Goal: Browse casually: Explore the website without a specific task or goal

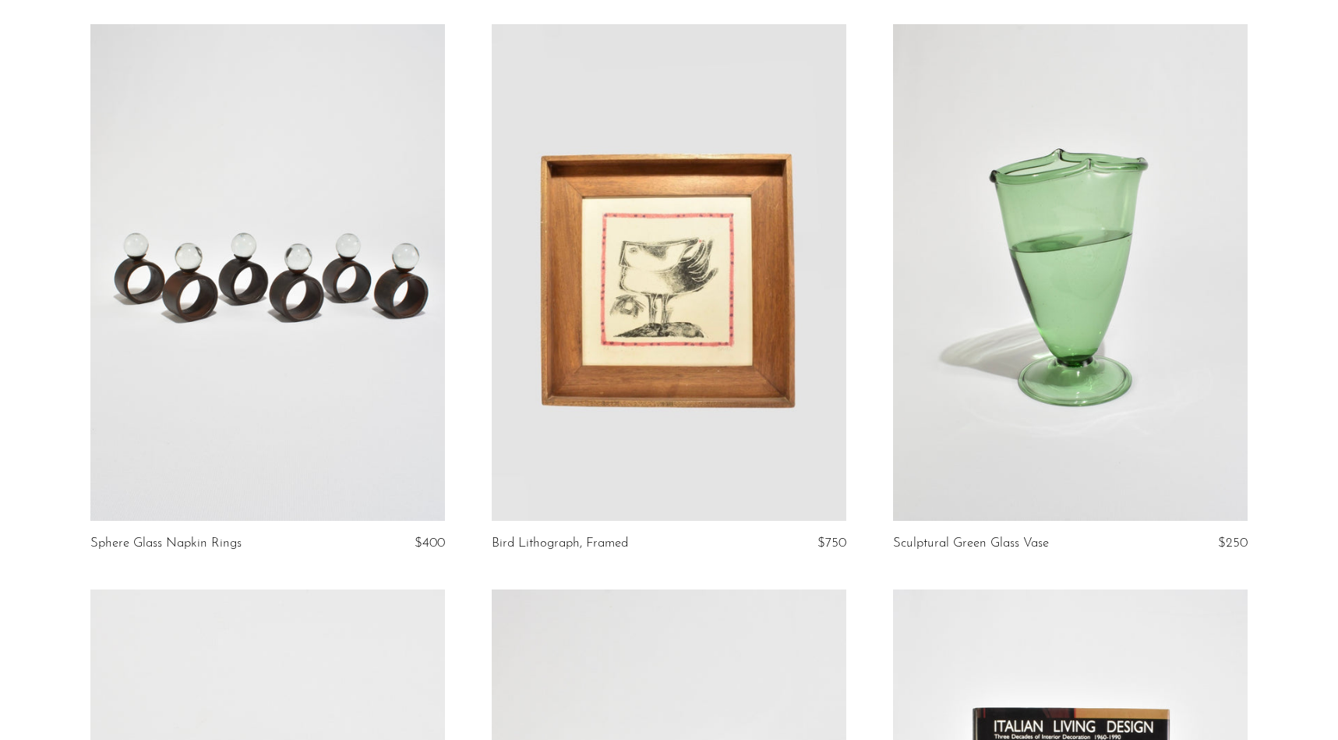
scroll to position [129, 0]
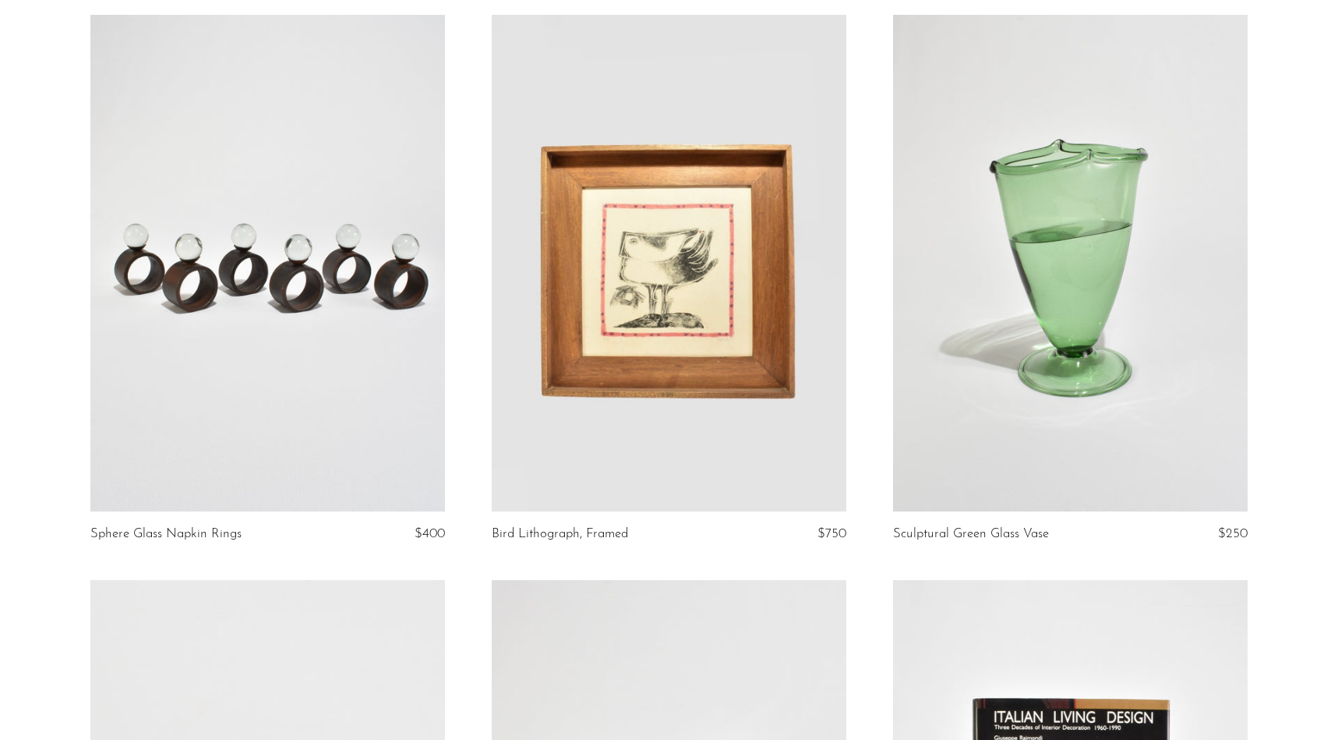
click at [765, 381] on link at bounding box center [669, 263] width 355 height 497
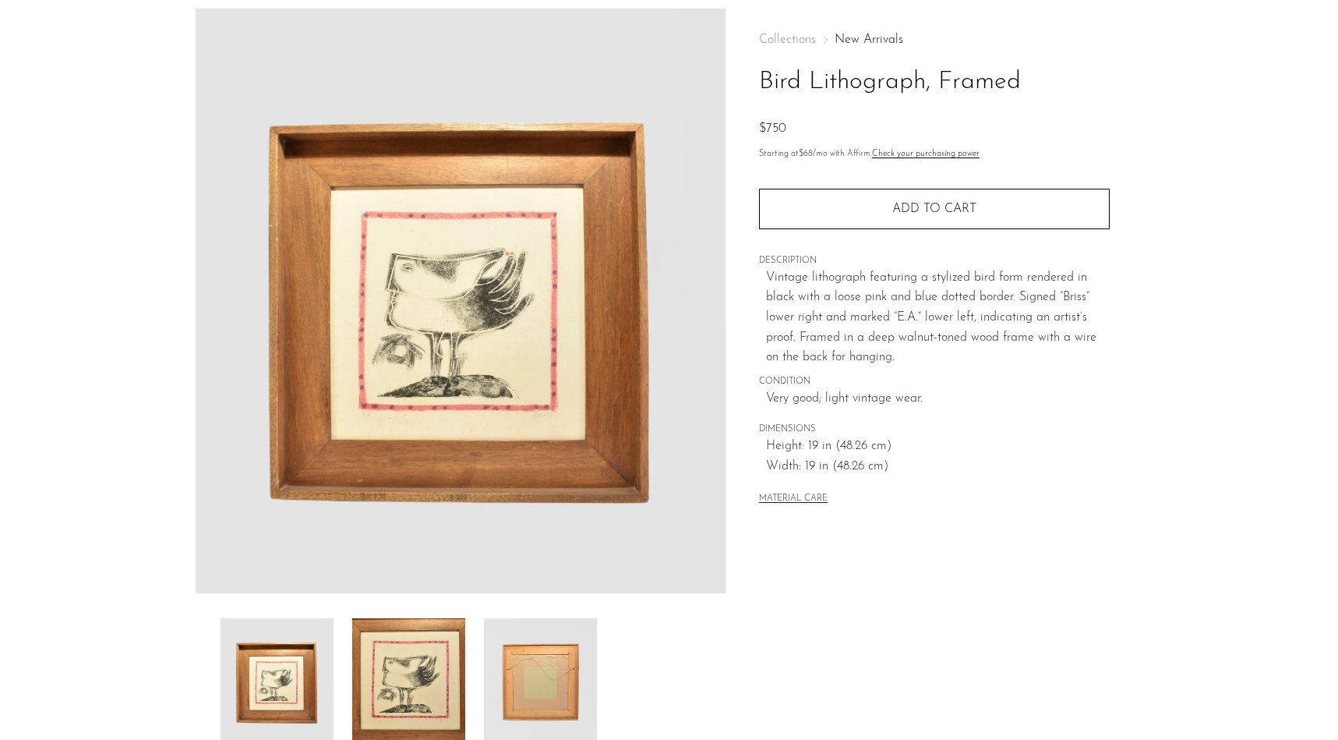
scroll to position [75, 0]
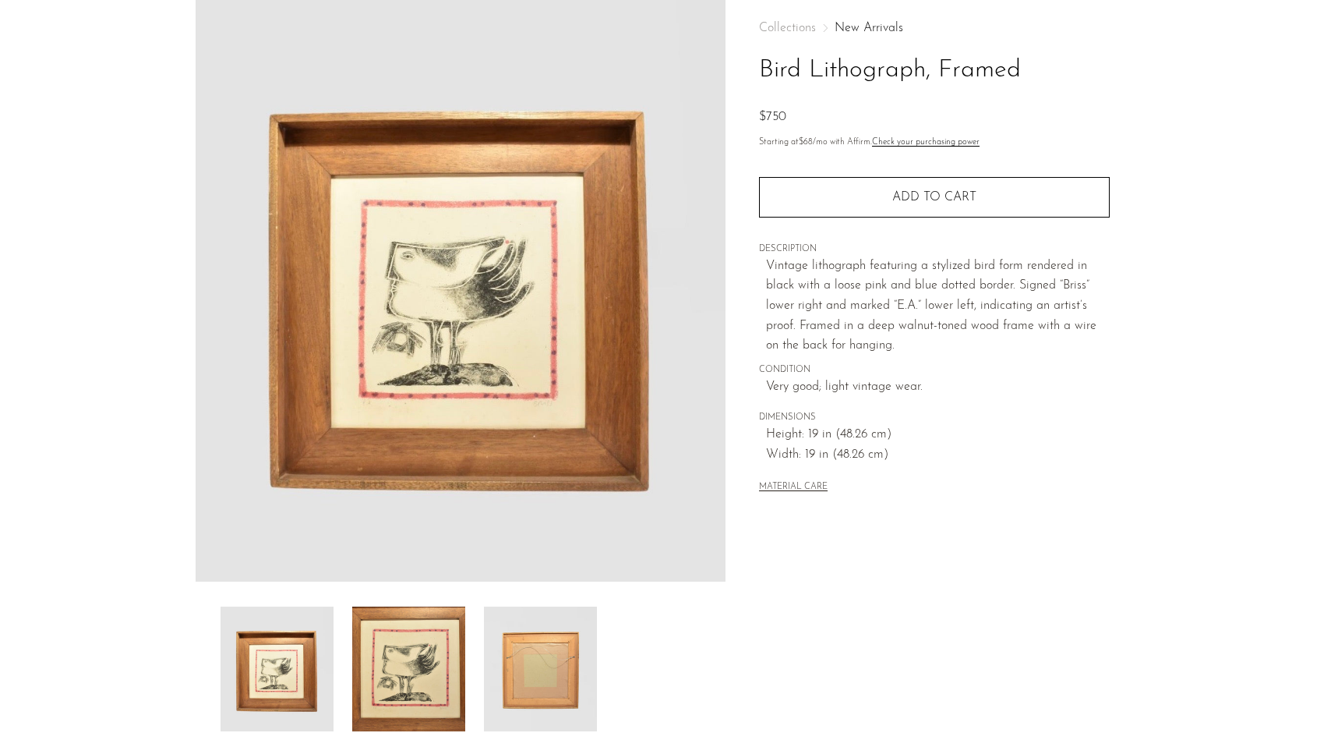
click at [376, 705] on img at bounding box center [408, 668] width 113 height 125
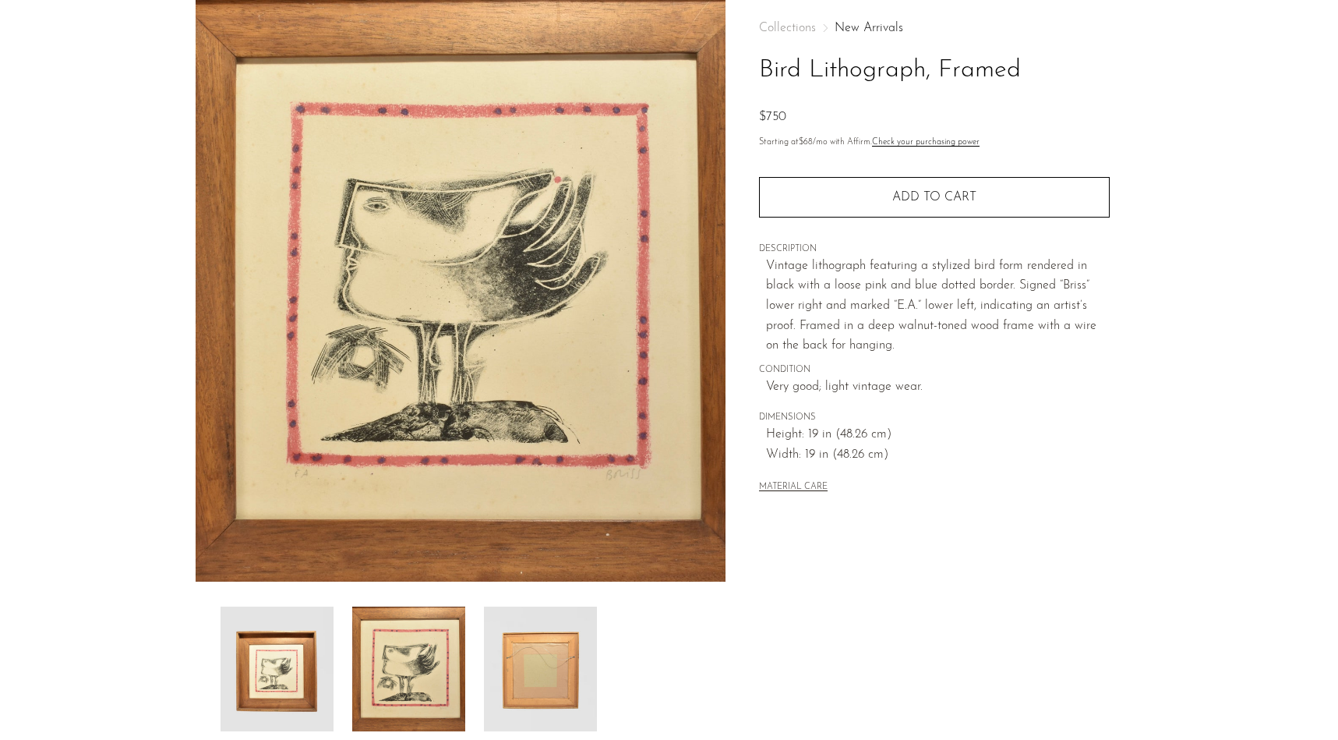
click at [492, 670] on img at bounding box center [540, 668] width 113 height 125
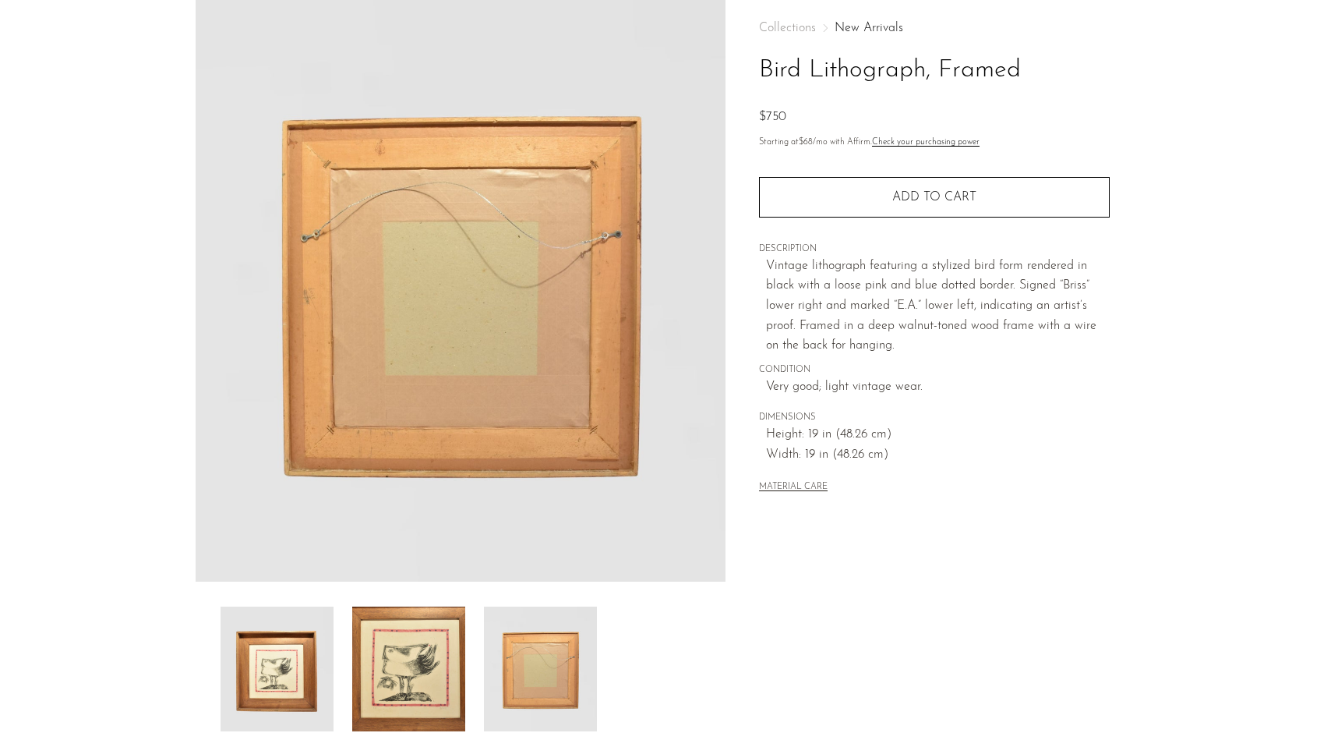
click at [249, 670] on img at bounding box center [277, 668] width 113 height 125
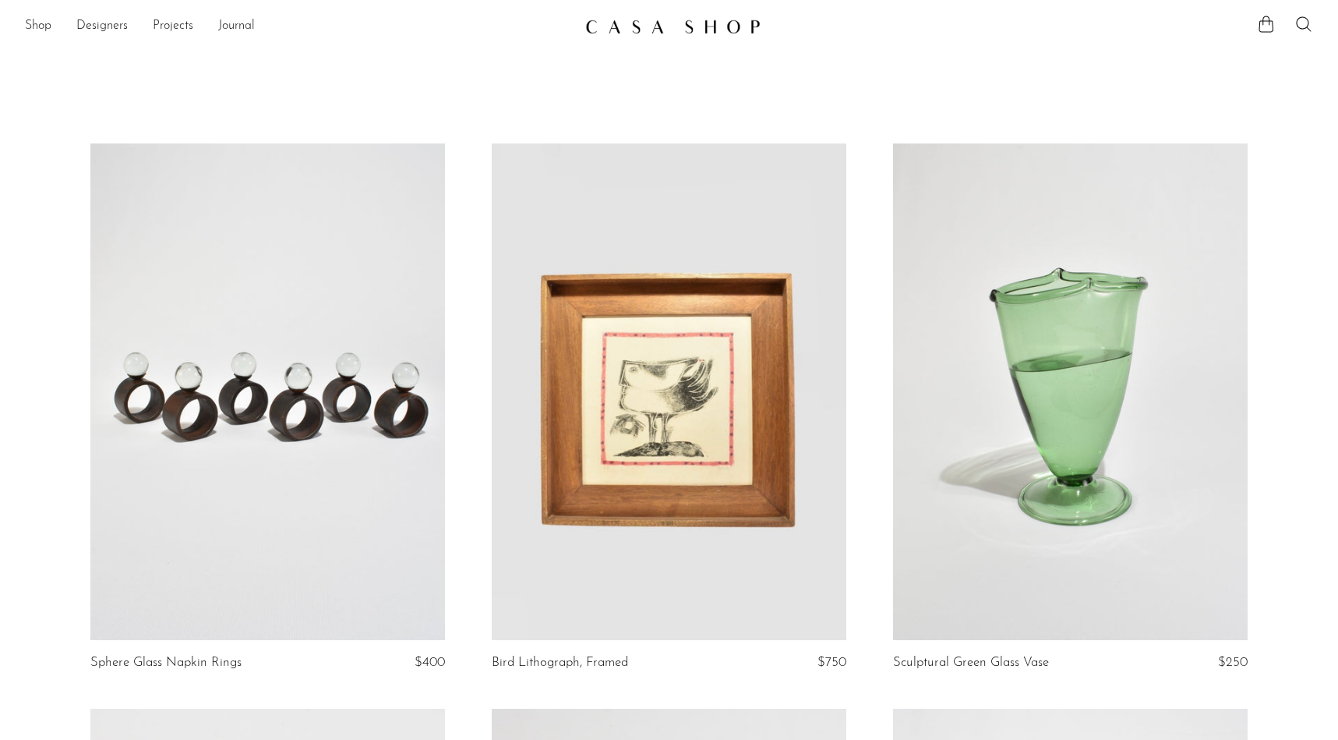
scroll to position [129, 0]
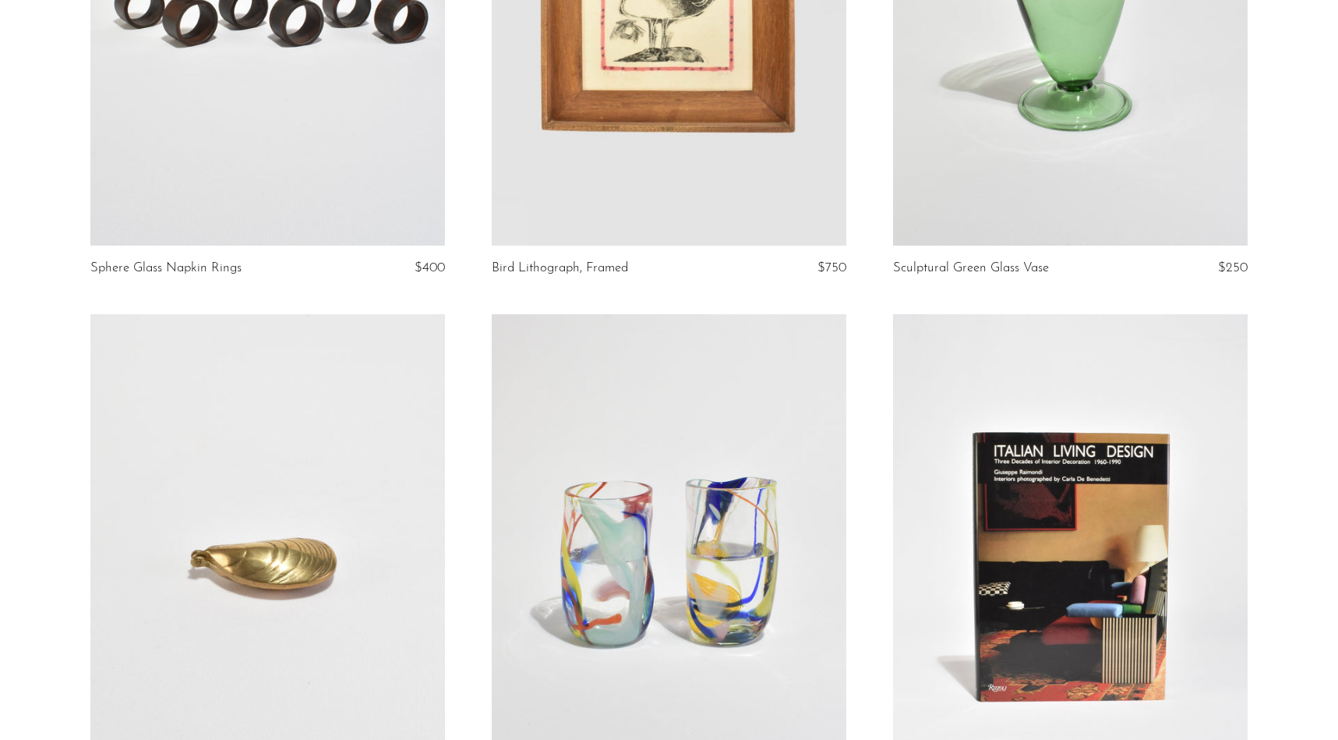
scroll to position [432, 0]
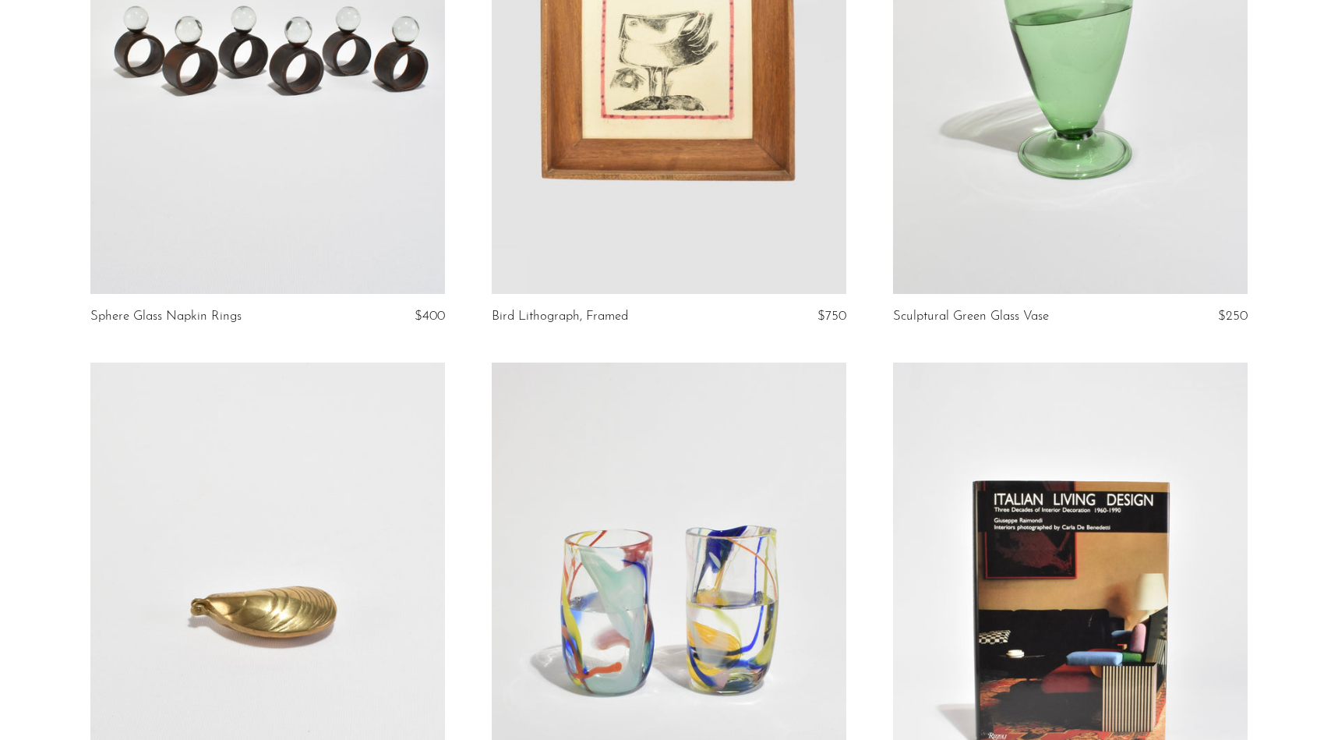
scroll to position [340, 0]
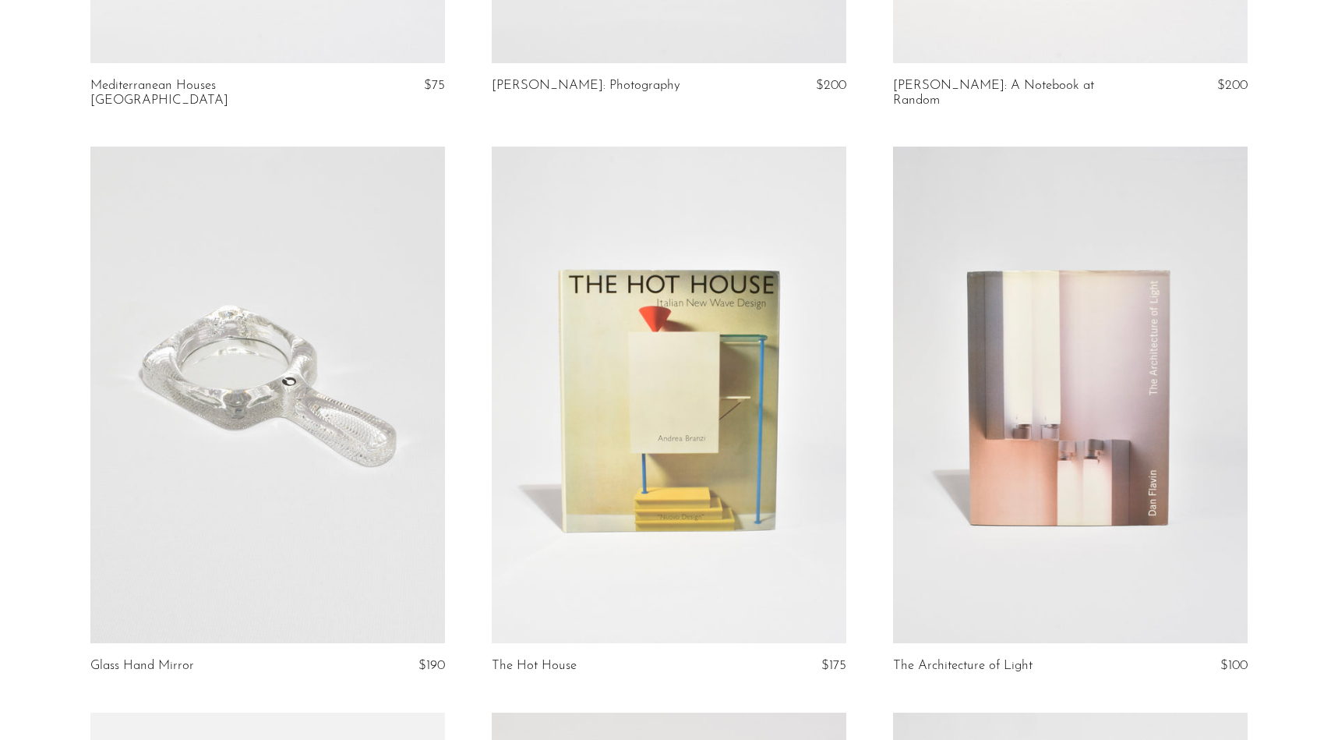
scroll to position [2268, 0]
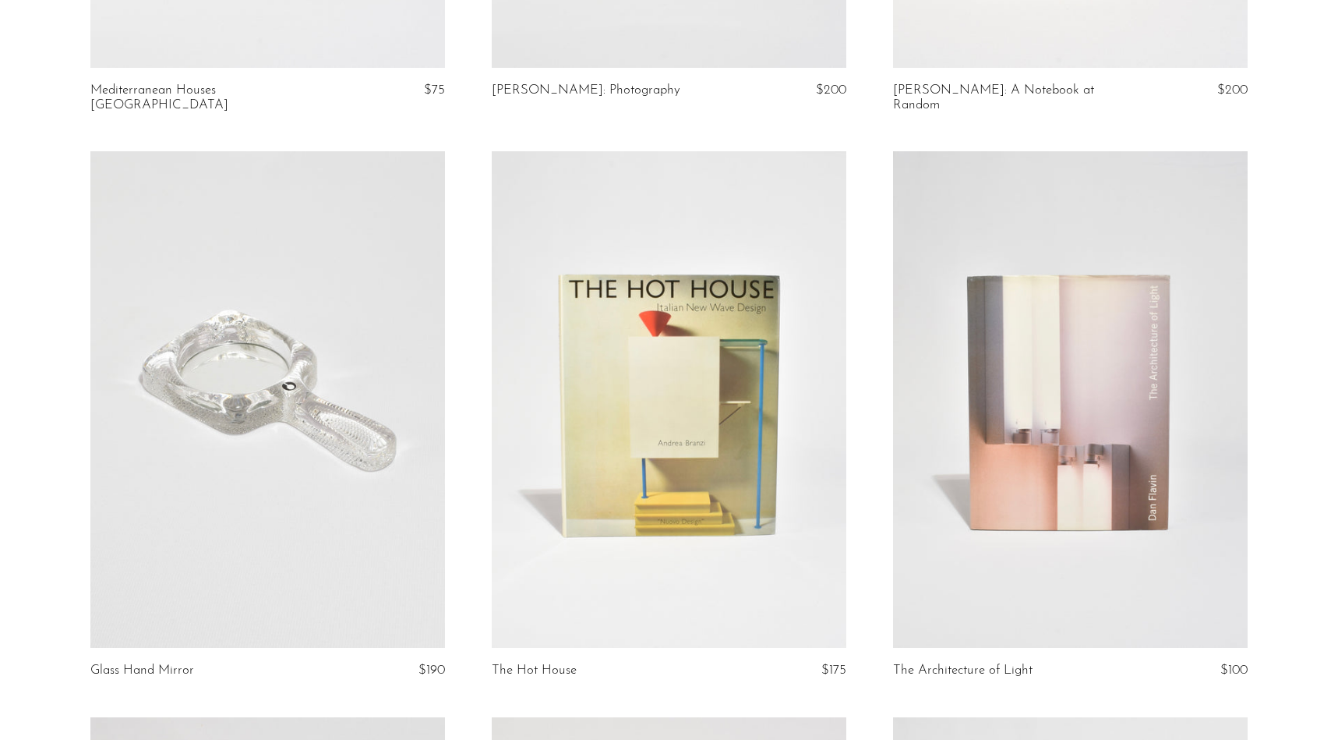
click at [486, 419] on article "The Hot House $175" at bounding box center [668, 434] width 401 height 566
click at [454, 422] on article "Glass Hand Mirror $190" at bounding box center [267, 434] width 401 height 566
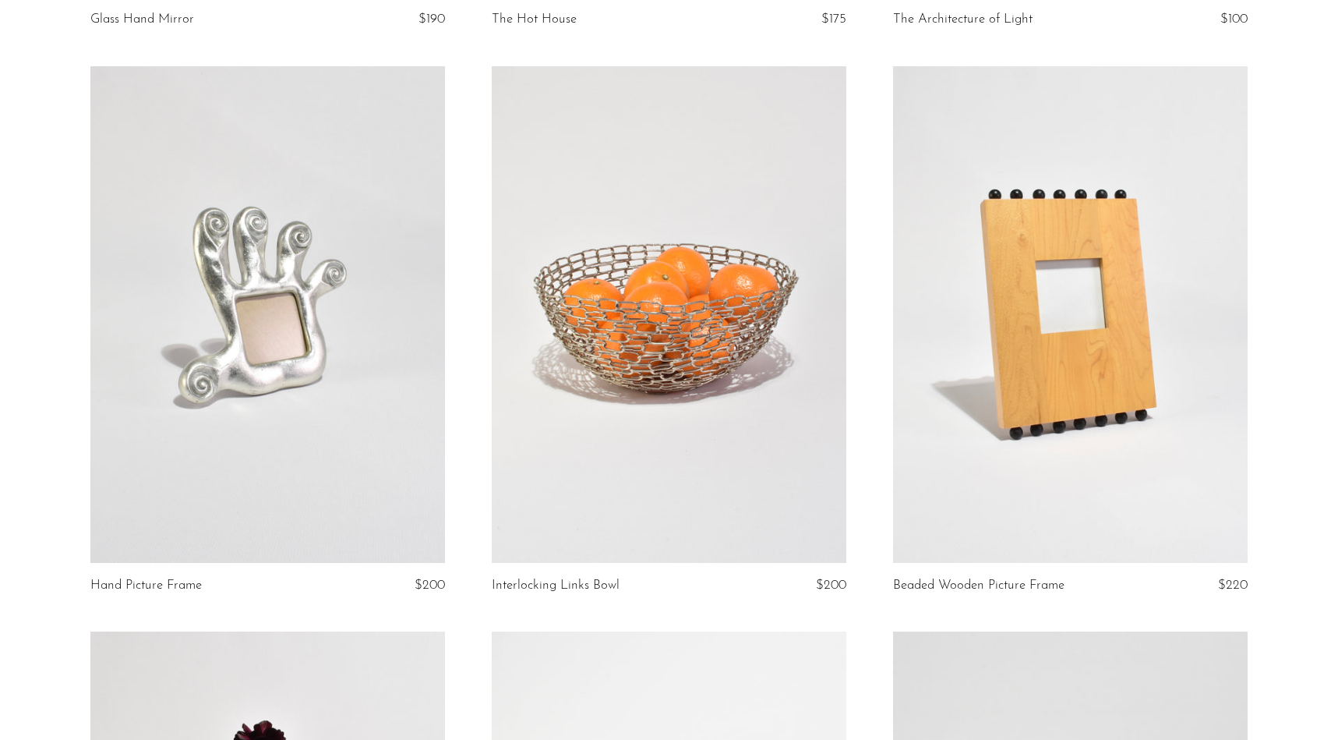
scroll to position [2931, 0]
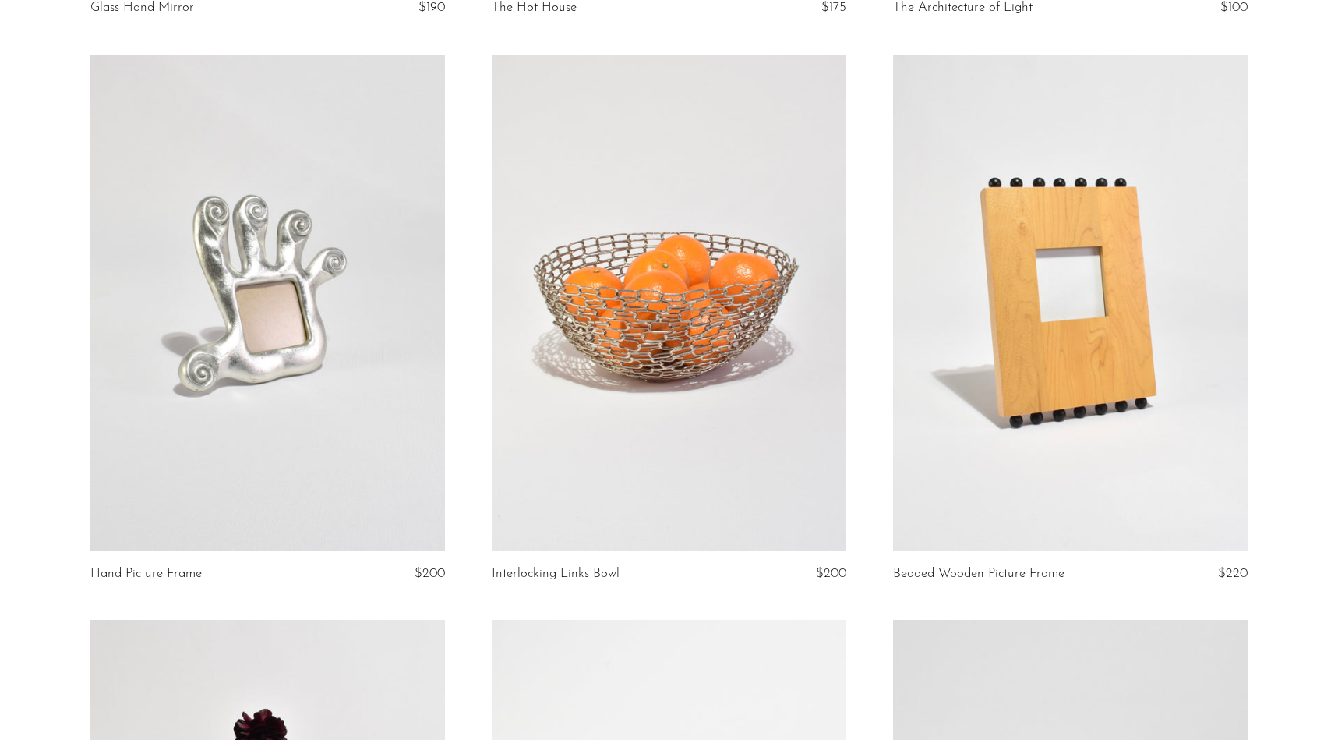
click at [870, 330] on article "Beaded Wooden Picture Frame $220" at bounding box center [1070, 338] width 401 height 566
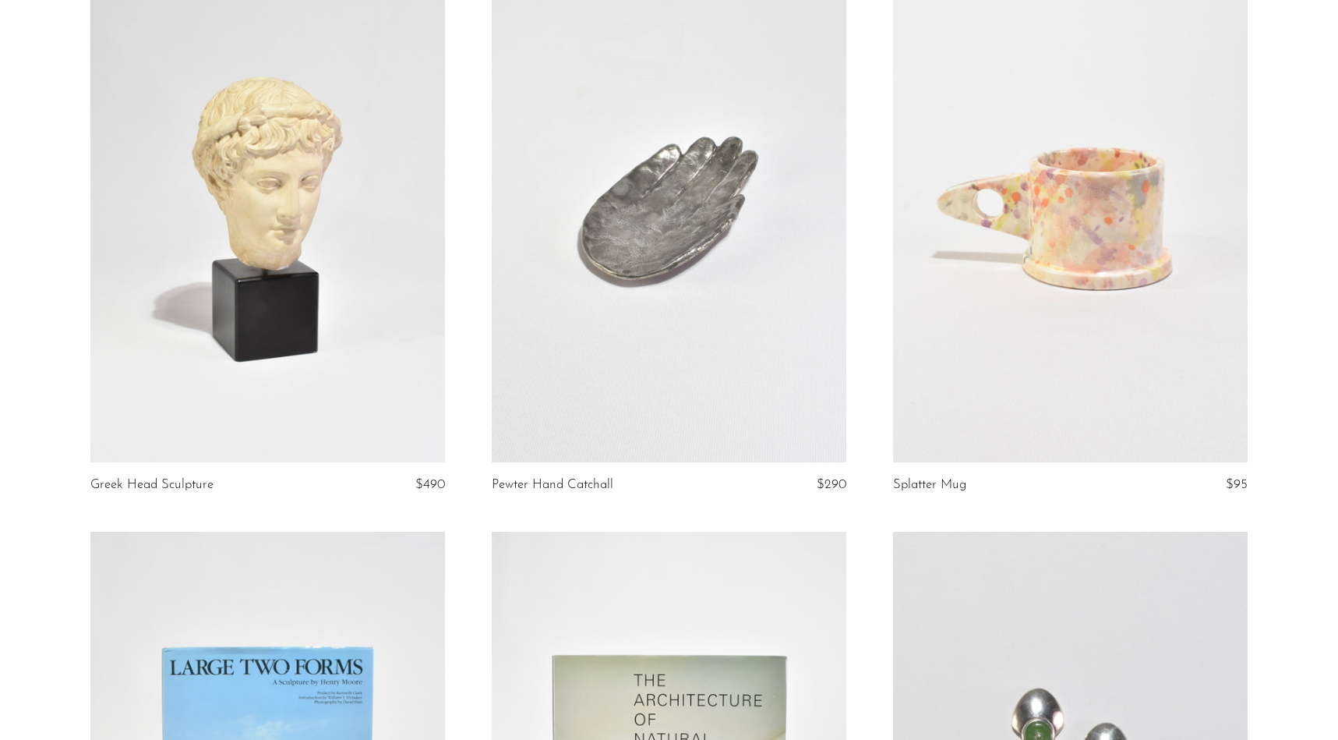
scroll to position [5271, 0]
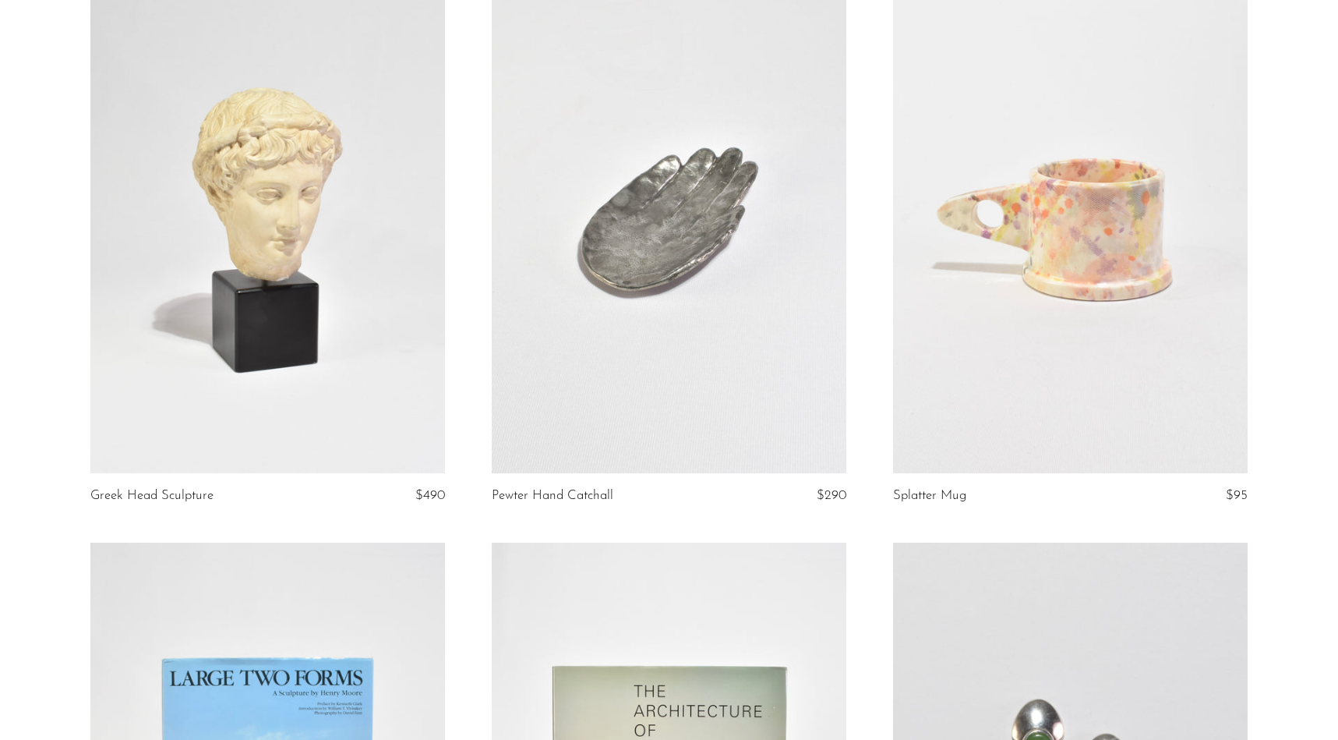
click at [463, 373] on article "Greek Head Sculpture $490" at bounding box center [267, 260] width 401 height 566
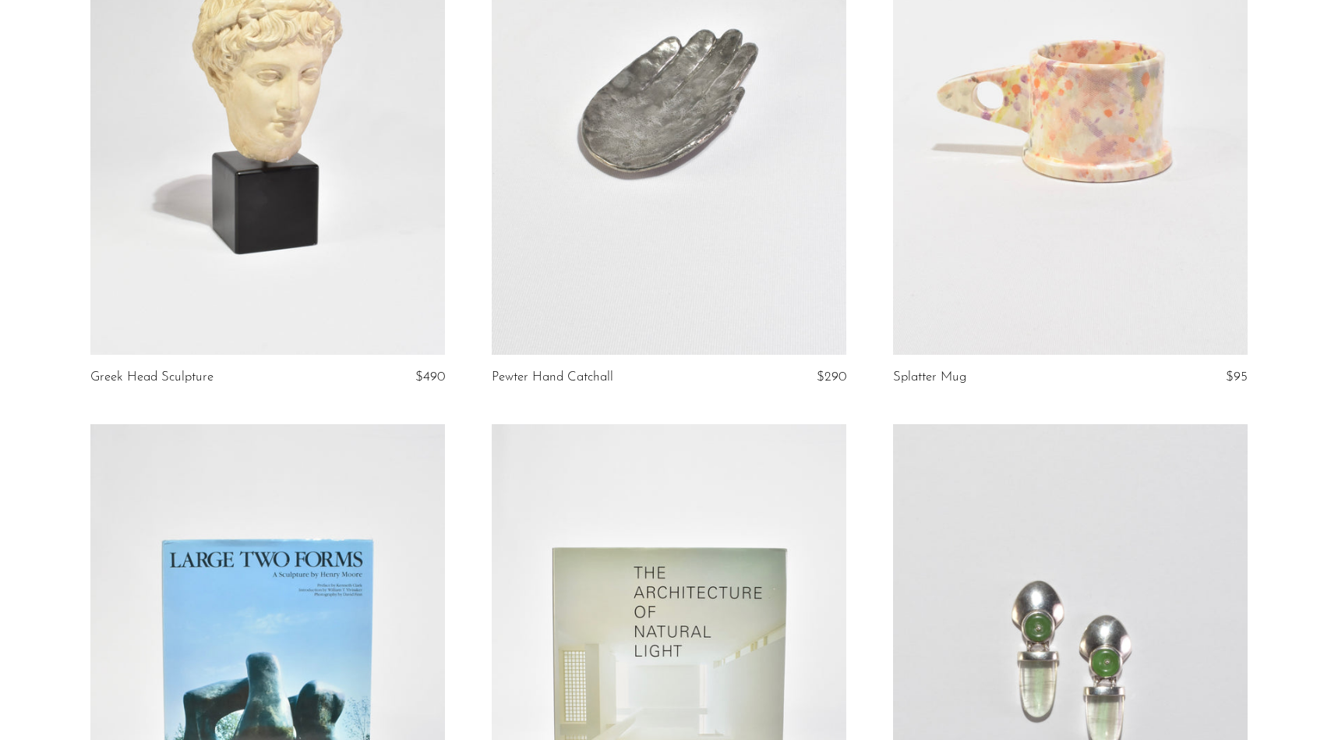
scroll to position [5400, 0]
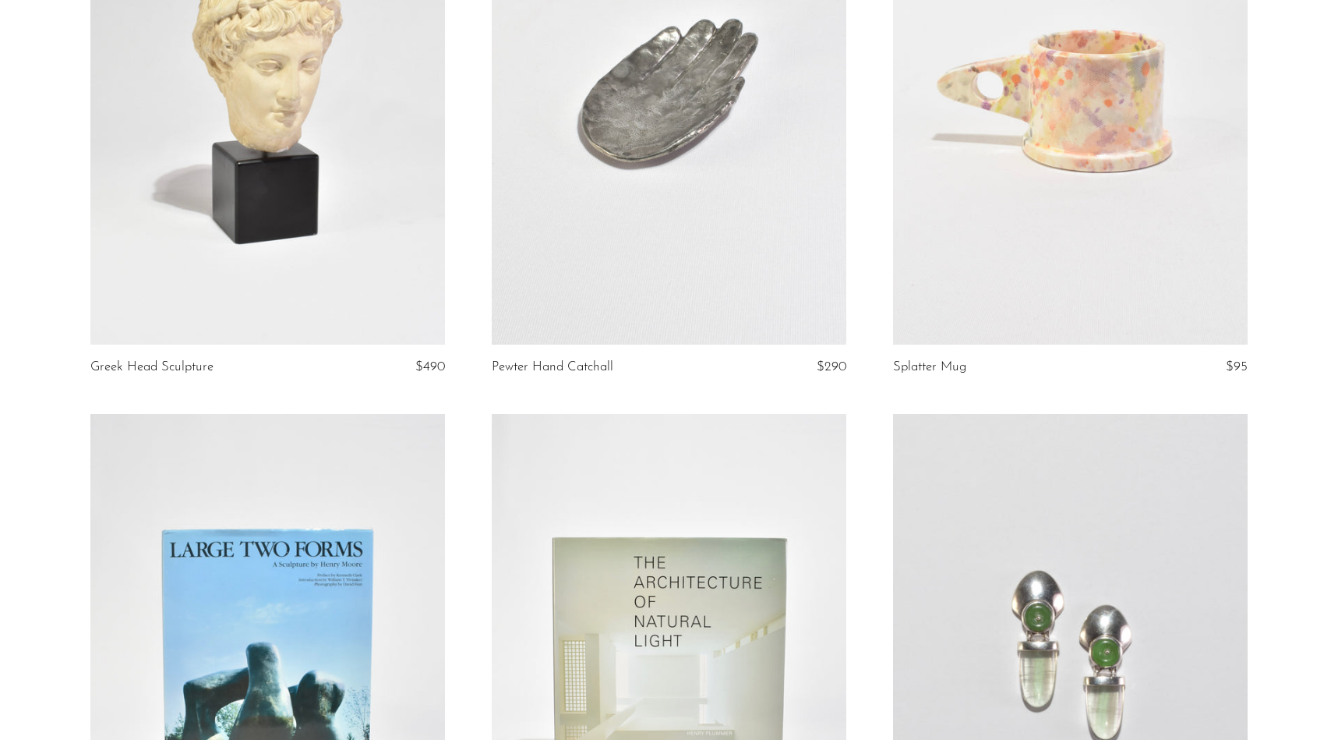
click at [463, 373] on article "Greek Head Sculpture $490" at bounding box center [267, 131] width 401 height 566
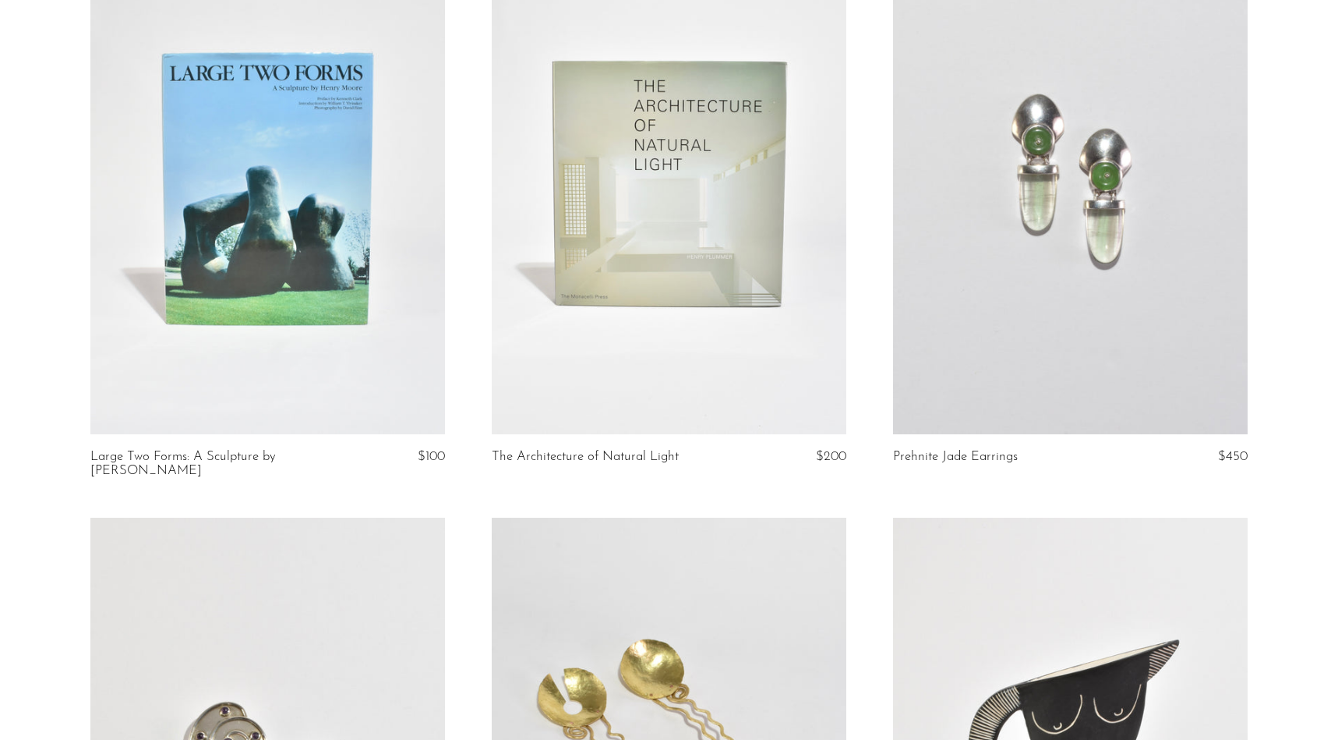
scroll to position [5729, 0]
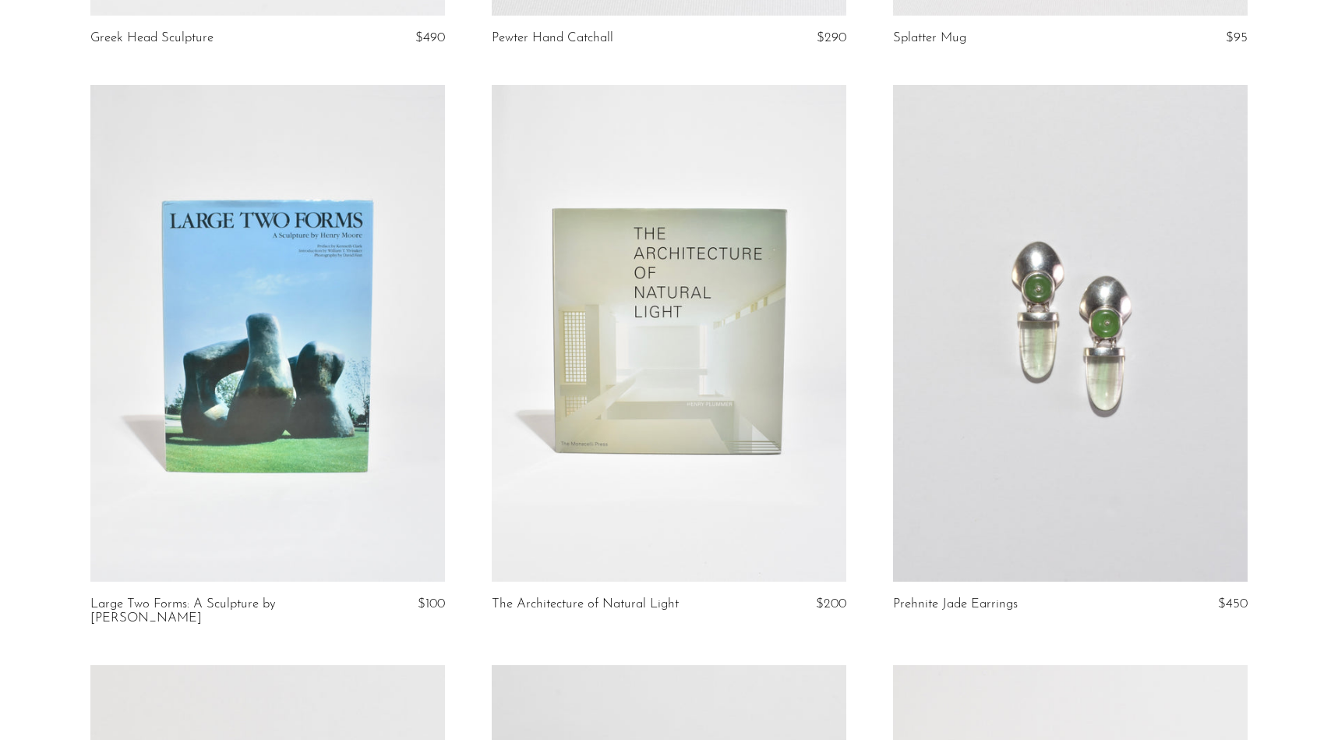
click at [463, 373] on article "Large Two Forms: A Sculpture by Henry Moore $100" at bounding box center [267, 375] width 401 height 580
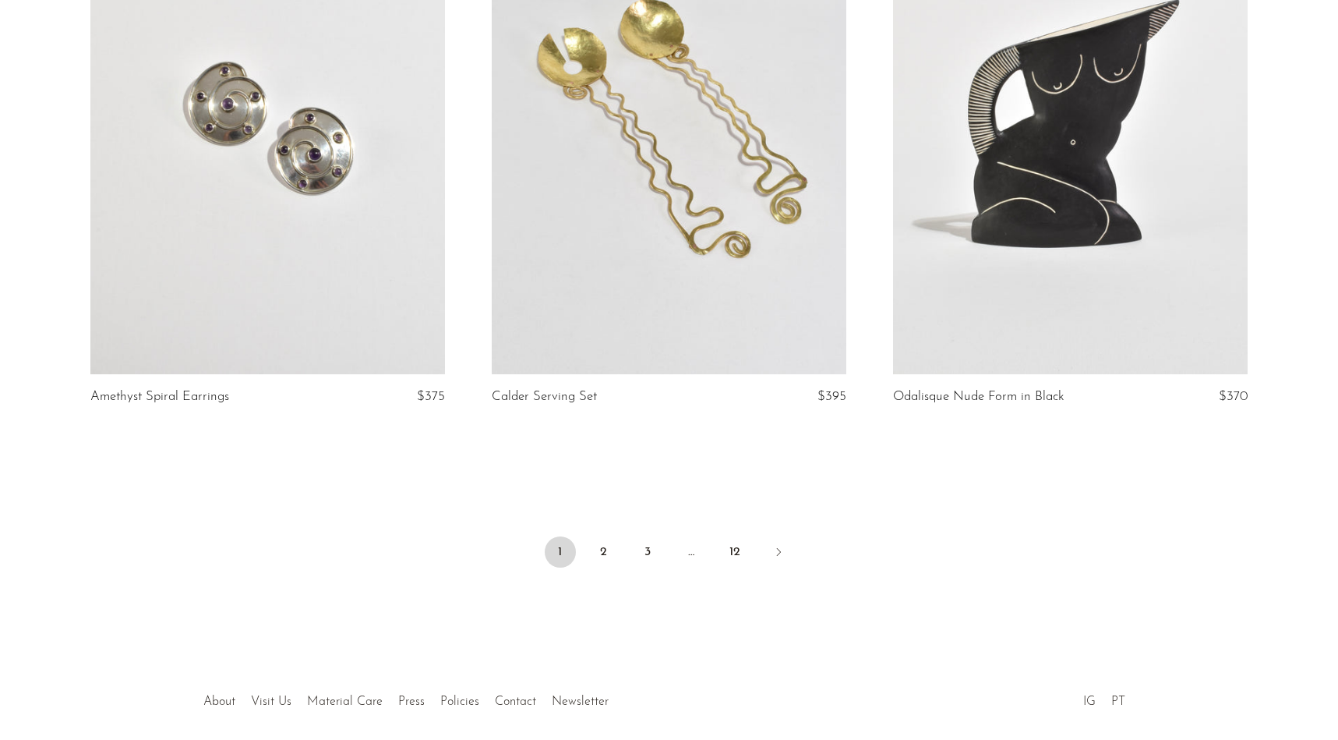
scroll to position [6513, 0]
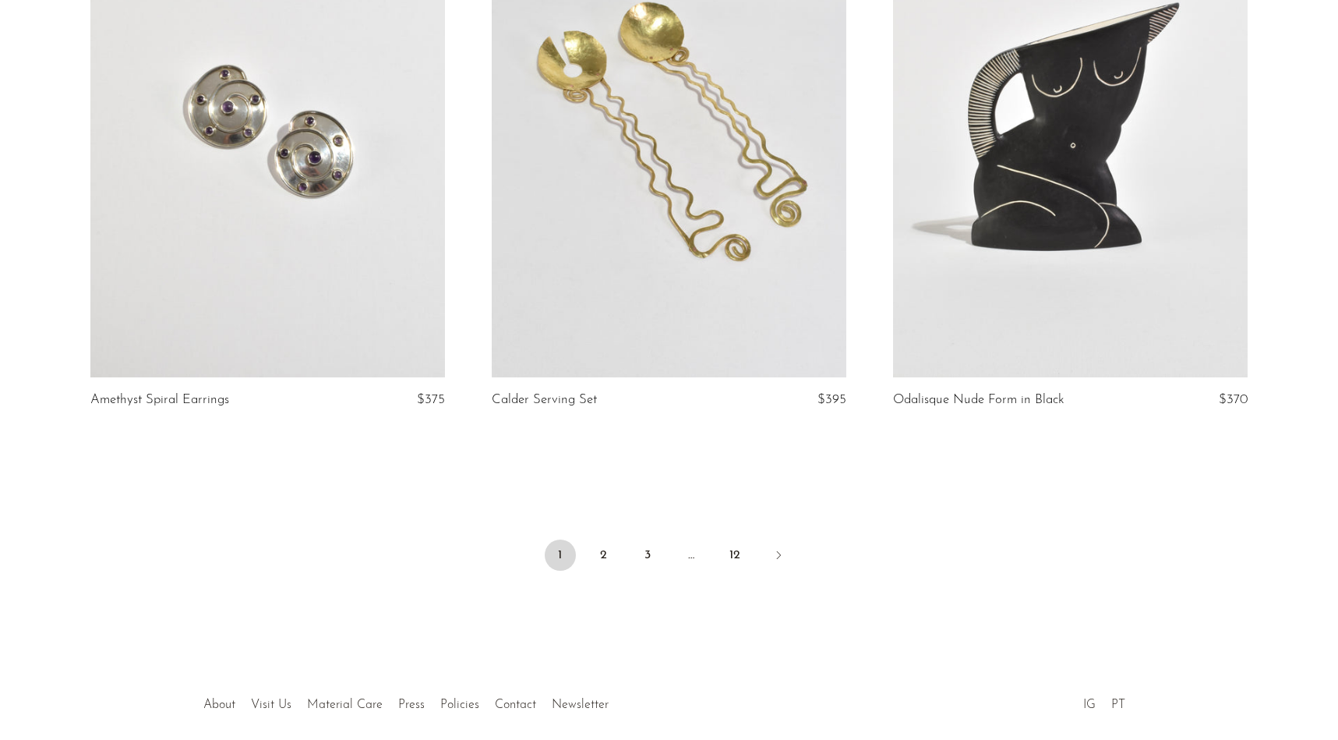
click at [608, 556] on li "2" at bounding box center [604, 556] width 31 height 34
click at [608, 542] on link "2" at bounding box center [604, 554] width 31 height 31
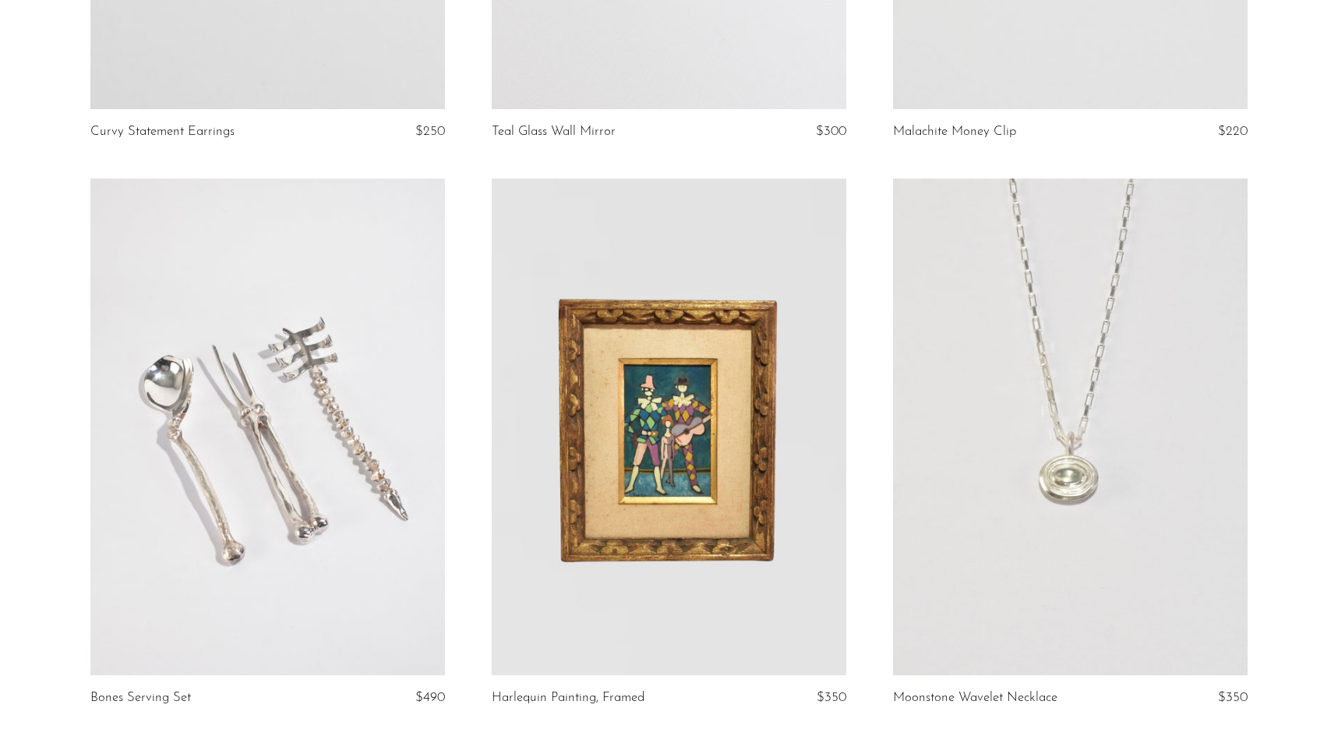
scroll to position [2226, 0]
